Goal: Task Accomplishment & Management: Manage account settings

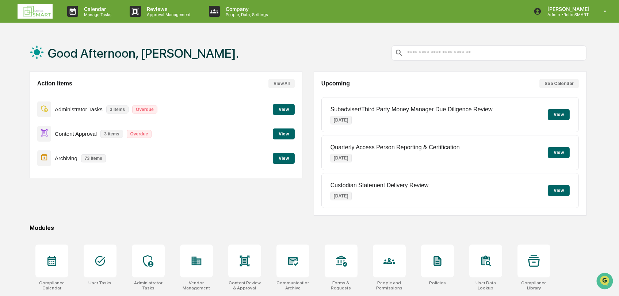
click at [280, 157] on button "View" at bounding box center [284, 158] width 22 height 11
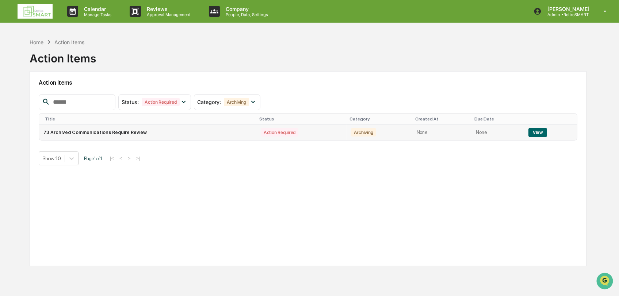
click at [536, 134] on button "View" at bounding box center [537, 132] width 19 height 9
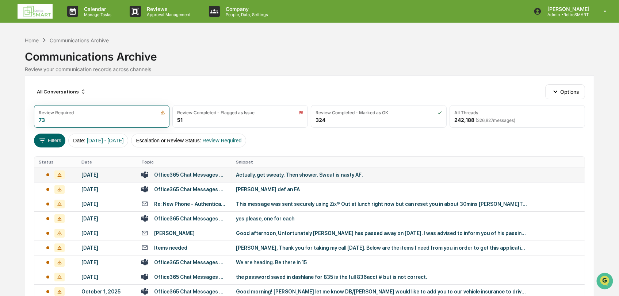
click at [176, 178] on td "Office365 Chat Messages with [PERSON_NAME], [PERSON_NAME] on [DATE]" at bounding box center [184, 175] width 95 height 15
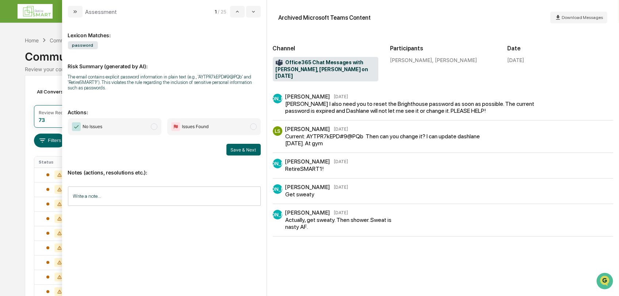
drag, startPoint x: 78, startPoint y: 9, endPoint x: 288, endPoint y: 75, distance: 220.3
click at [78, 9] on button "modal" at bounding box center [75, 12] width 15 height 12
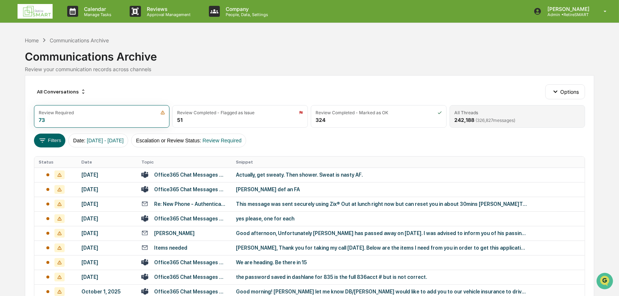
click at [494, 116] on div "All Threads 242,188 ( 326,827 messages)" at bounding box center [516, 116] width 135 height 23
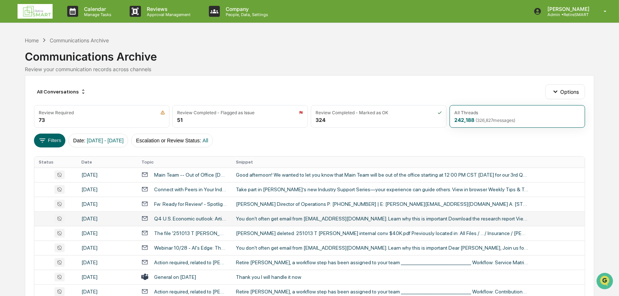
scroll to position [81, 0]
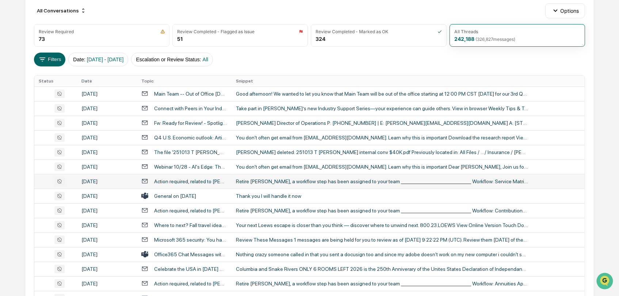
click at [206, 185] on td "Action required, related to [PERSON_NAME]" at bounding box center [184, 181] width 95 height 15
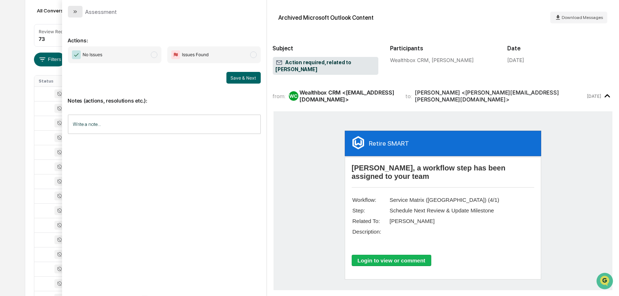
click at [77, 14] on icon "modal" at bounding box center [75, 12] width 6 height 6
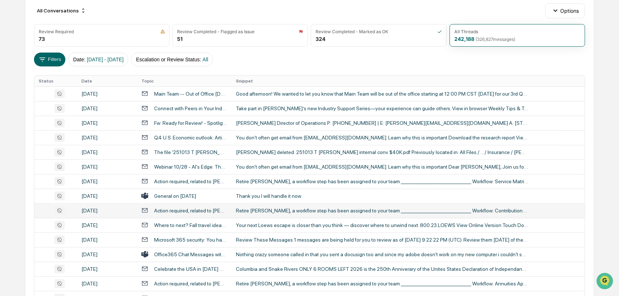
click at [202, 213] on div "Action required, related to [PERSON_NAME]" at bounding box center [184, 210] width 86 height 7
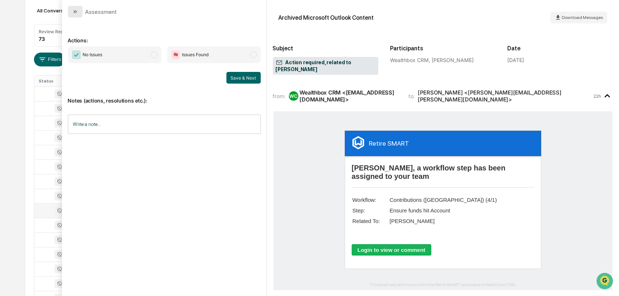
click at [80, 14] on button "modal" at bounding box center [75, 12] width 15 height 12
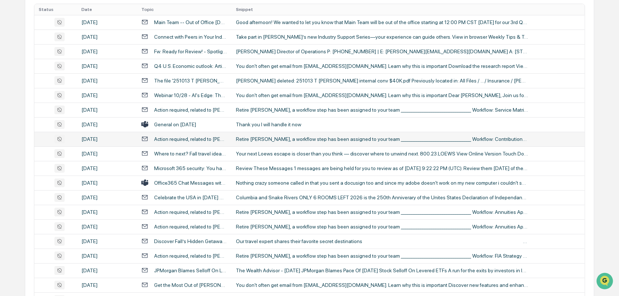
scroll to position [243, 0]
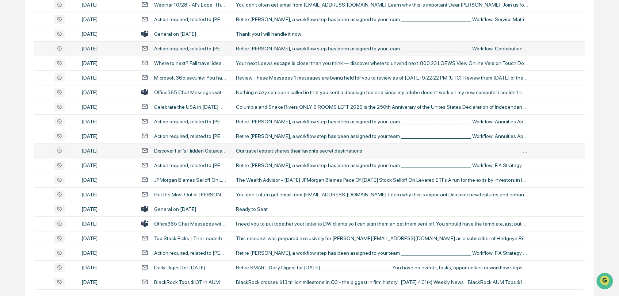
click at [184, 149] on div "Discover Fall’s Hidden Getaways 🍁" at bounding box center [190, 151] width 73 height 6
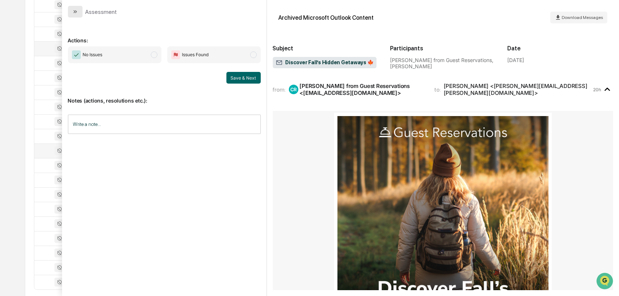
click at [77, 12] on icon "modal" at bounding box center [75, 12] width 6 height 6
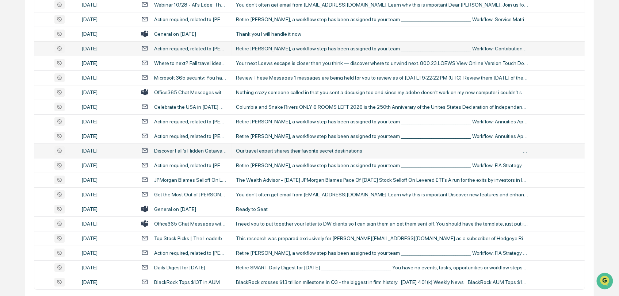
scroll to position [203, 0]
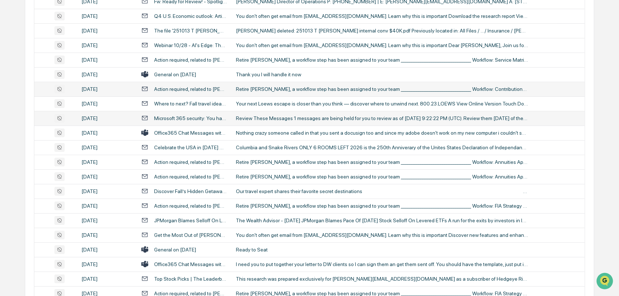
click at [203, 120] on div "Microsoft 365 security: You have messages in quarantine" at bounding box center [190, 118] width 73 height 6
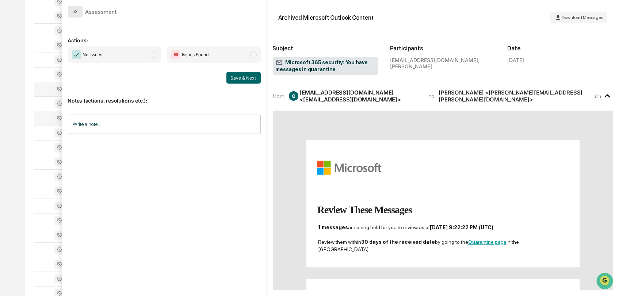
click at [71, 7] on button "modal" at bounding box center [75, 12] width 15 height 12
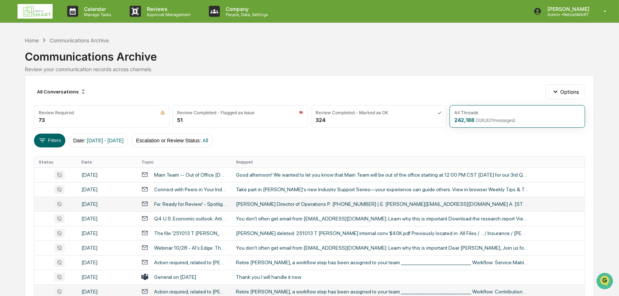
click at [207, 207] on td "Fw: Ready for Review! - Spotlight Videos" at bounding box center [184, 204] width 95 height 15
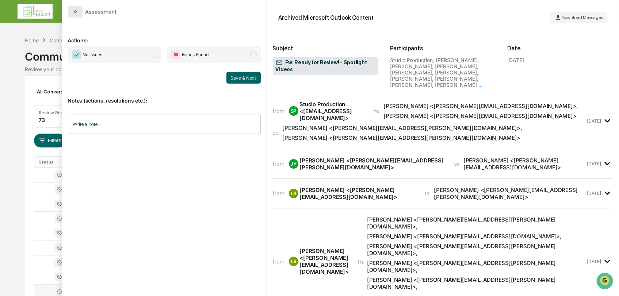
click at [72, 7] on button "modal" at bounding box center [75, 12] width 15 height 12
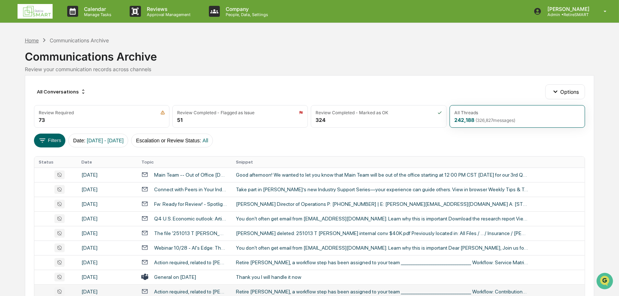
click at [37, 41] on div "Home" at bounding box center [32, 40] width 14 height 6
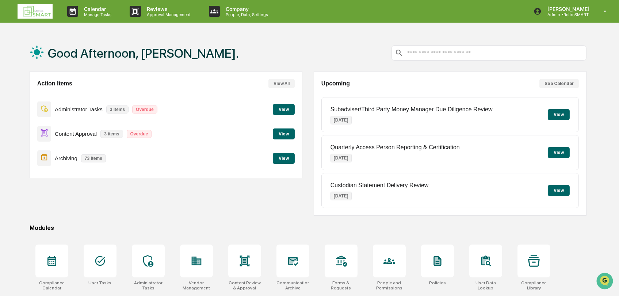
scroll to position [57, 0]
